Goal: Navigation & Orientation: Find specific page/section

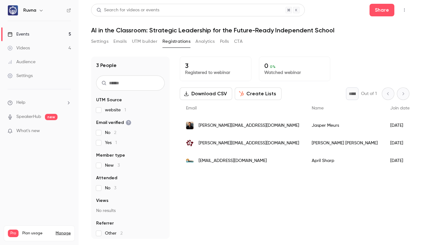
click at [202, 44] on button "Analytics" at bounding box center [205, 41] width 19 height 10
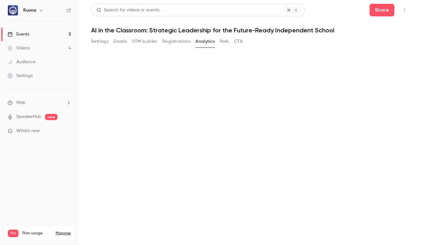
click at [176, 42] on button "Registrations" at bounding box center [177, 41] width 28 height 10
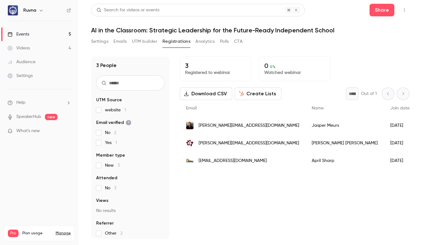
click at [102, 40] on button "Settings" at bounding box center [99, 41] width 17 height 10
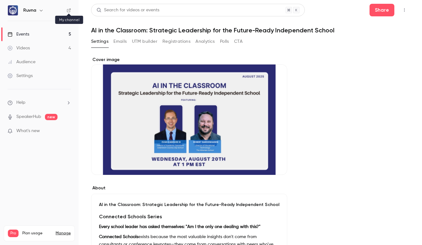
click at [69, 11] on icon at bounding box center [69, 10] width 4 height 4
